Goal: Task Accomplishment & Management: Manage account settings

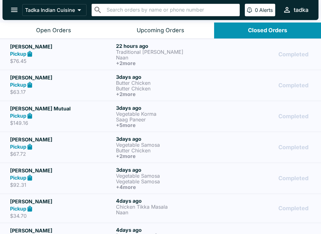
click at [60, 34] on button "Open Orders" at bounding box center [53, 31] width 107 height 16
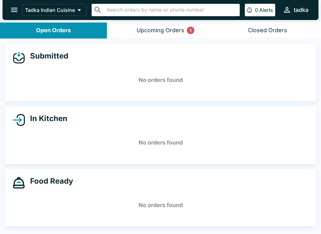
click at [172, 29] on div "Upcoming Orders 1" at bounding box center [161, 30] width 48 height 7
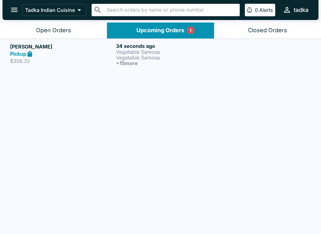
click at [136, 53] on p "Vegetable Samosa" at bounding box center [167, 52] width 103 height 6
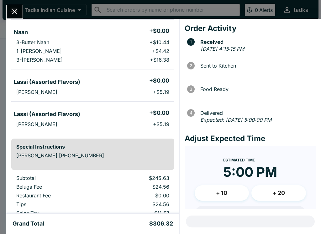
scroll to position [418, 0]
click at [17, 8] on icon "Close" at bounding box center [14, 12] width 8 height 8
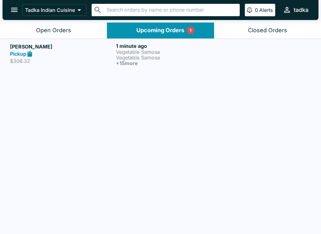
click at [121, 55] on p "Vegetable Samosa" at bounding box center [167, 58] width 103 height 6
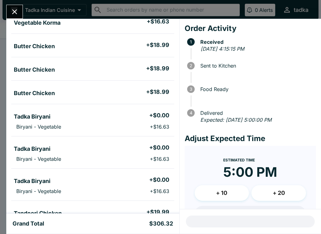
scroll to position [191, 0]
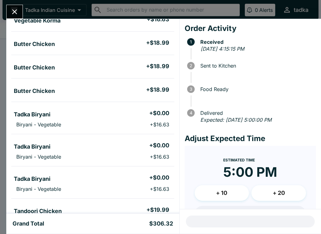
click at [13, 10] on icon "Close" at bounding box center [14, 12] width 8 height 8
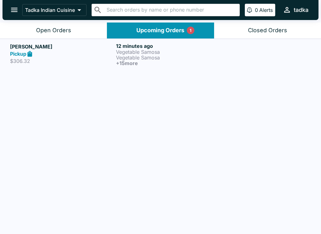
click at [173, 55] on p "Vegetable Samosa" at bounding box center [167, 58] width 103 height 6
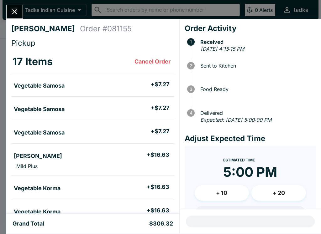
click at [219, 188] on button "+ 10" at bounding box center [221, 193] width 54 height 16
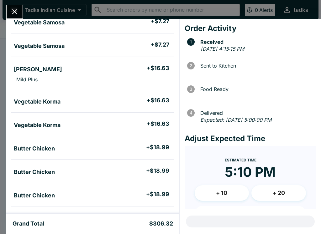
scroll to position [86, 0]
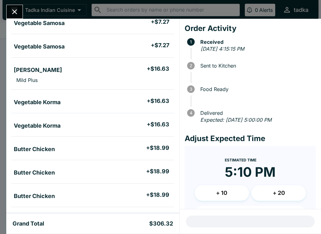
click at [67, 71] on li "[PERSON_NAME] + $16.63" at bounding box center [92, 69] width 163 height 13
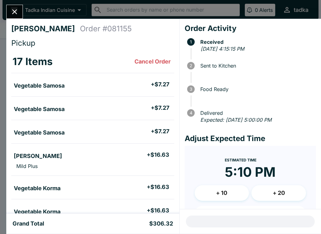
scroll to position [0, 0]
click at [9, 2] on div "[PERSON_NAME] Order # 081155 Pickup 17 Items Cancel Order Vegetable Samosa + $7…" at bounding box center [160, 117] width 321 height 234
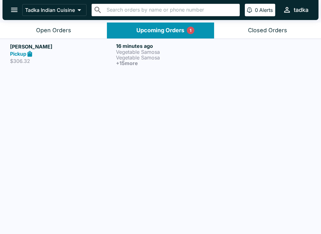
click at [15, 13] on icon "open drawer" at bounding box center [14, 10] width 8 height 8
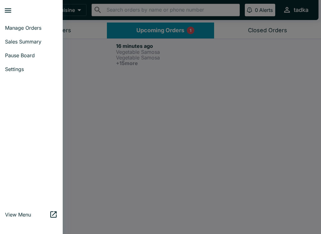
click at [151, 31] on div at bounding box center [160, 117] width 321 height 234
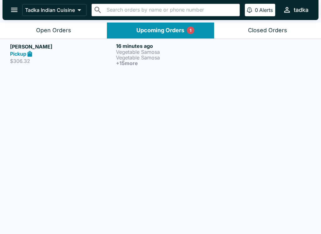
click at [147, 47] on h6 "16 minutes ago" at bounding box center [167, 46] width 103 height 6
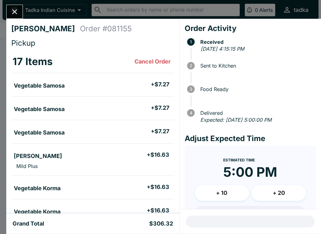
click at [2, 10] on div "[PERSON_NAME] Order # 081155 Pickup 17 Items Cancel Order Vegetable Samosa + $7…" at bounding box center [160, 117] width 321 height 234
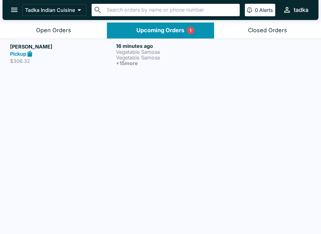
click at [66, 29] on div "Open Orders" at bounding box center [53, 30] width 35 height 7
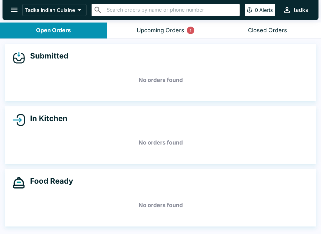
click at [147, 32] on div "Upcoming Orders 1" at bounding box center [161, 30] width 48 height 7
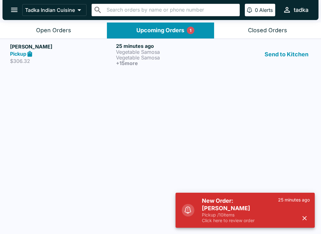
click at [303, 219] on icon "button" at bounding box center [304, 218] width 7 height 7
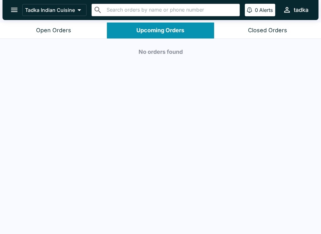
click at [56, 32] on div "Open Orders" at bounding box center [53, 30] width 35 height 7
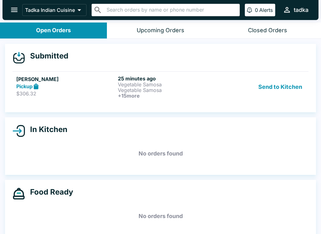
click at [279, 88] on button "Send to Kitchen" at bounding box center [280, 86] width 49 height 23
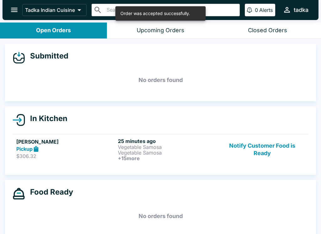
click at [122, 148] on p "Vegetable Samosa" at bounding box center [167, 147] width 99 height 6
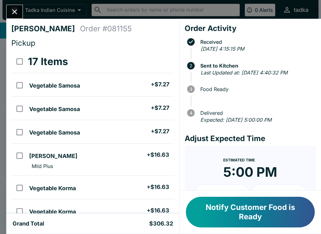
click at [16, 9] on icon "Close" at bounding box center [14, 12] width 8 height 8
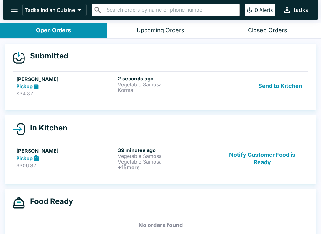
click at [176, 163] on p "Vegetable Samosa" at bounding box center [167, 162] width 99 height 6
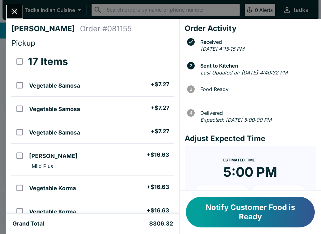
click at [22, 8] on button "Close" at bounding box center [15, 11] width 16 height 13
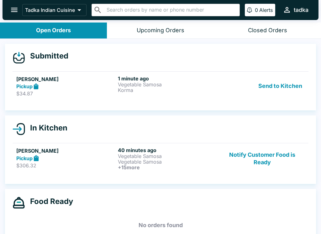
click at [187, 84] on p "Vegetable Samosa" at bounding box center [167, 85] width 99 height 6
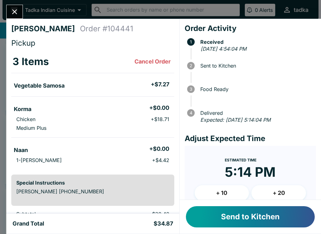
click at [231, 191] on button "+ 10" at bounding box center [221, 193] width 54 height 16
click at [224, 218] on button "Send to Kitchen" at bounding box center [250, 216] width 129 height 21
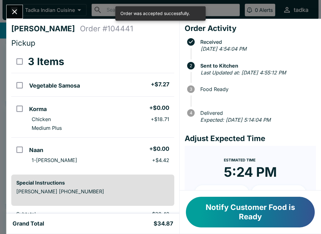
scroll to position [0, 0]
click at [15, 13] on icon "Close" at bounding box center [14, 12] width 8 height 8
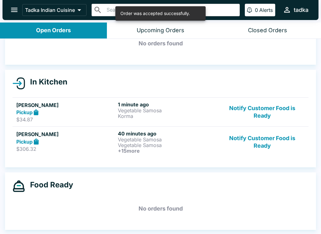
scroll to position [37, 0]
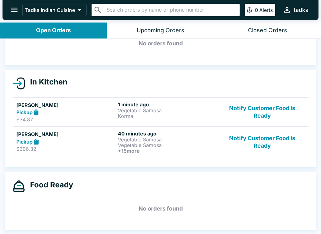
click at [191, 147] on p "Vegetable Samosa" at bounding box center [167, 145] width 99 height 6
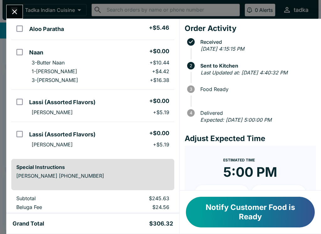
scroll to position [398, 0]
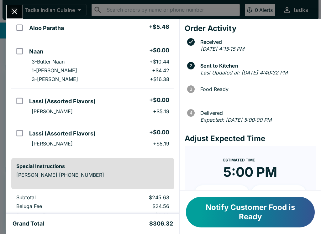
click at [277, 209] on button "Notify Customer Food is Ready" at bounding box center [250, 212] width 129 height 31
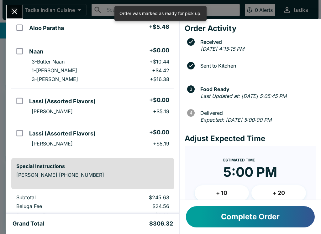
click at [283, 221] on button "Complete Order" at bounding box center [250, 216] width 129 height 21
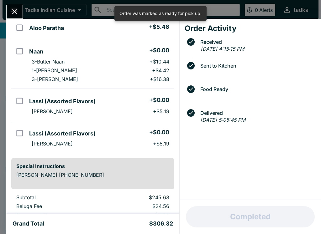
scroll to position [6, 0]
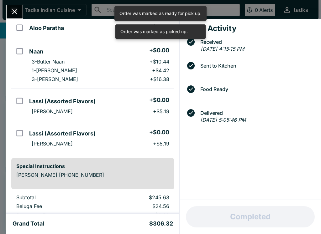
click at [8, 13] on button "Close" at bounding box center [15, 11] width 16 height 13
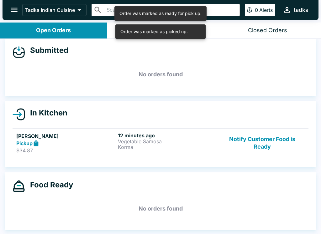
click at [182, 145] on p "Korma" at bounding box center [167, 147] width 99 height 6
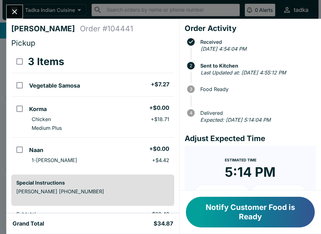
click at [10, 9] on icon "Close" at bounding box center [14, 12] width 8 height 8
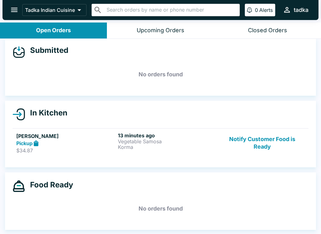
click at [258, 138] on button "Notify Customer Food is Ready" at bounding box center [262, 143] width 85 height 22
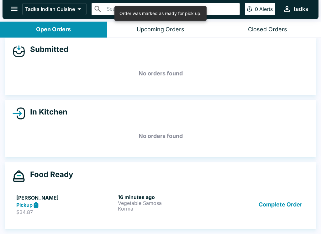
scroll to position [6, 0]
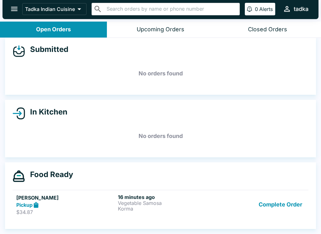
click at [281, 200] on button "Complete Order" at bounding box center [280, 205] width 49 height 22
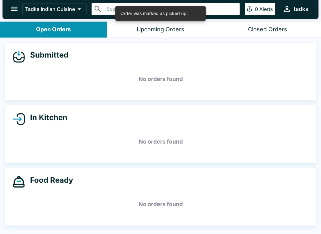
scroll to position [0, 0]
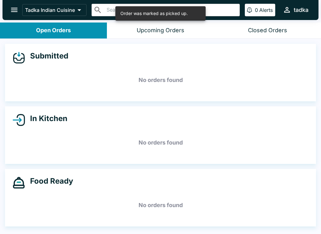
click at [152, 34] on div "Upcoming Orders" at bounding box center [161, 30] width 48 height 7
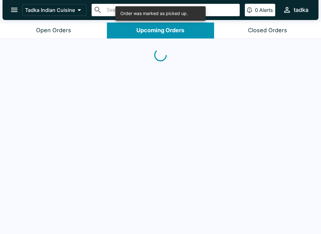
click at [280, 28] on div "Closed Orders" at bounding box center [267, 30] width 39 height 7
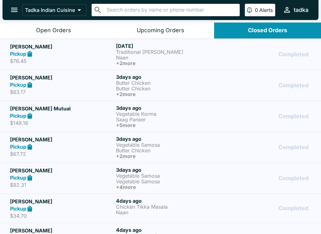
click at [60, 26] on button "Open Orders" at bounding box center [53, 31] width 107 height 16
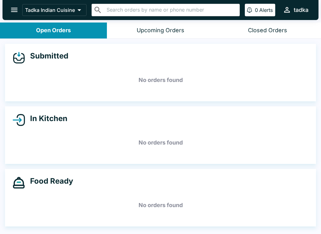
click at [15, 9] on icon "open drawer" at bounding box center [14, 10] width 8 height 8
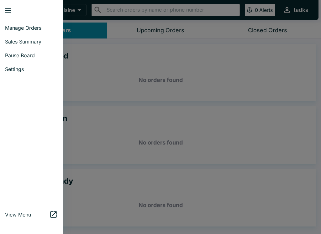
click at [261, 67] on div at bounding box center [160, 117] width 321 height 234
